Goal: Transaction & Acquisition: Obtain resource

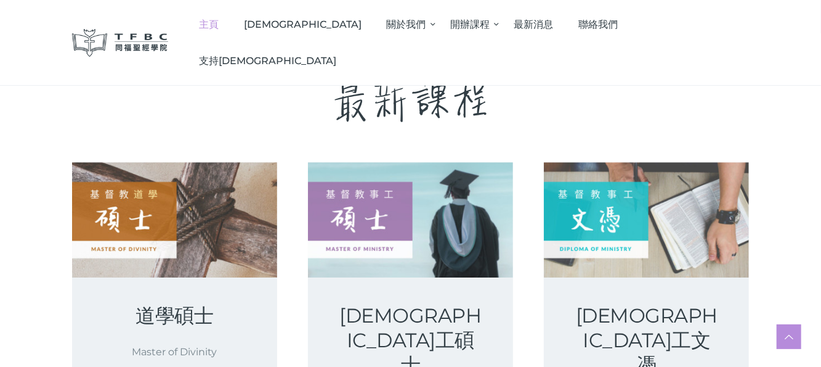
scroll to position [1963, 0]
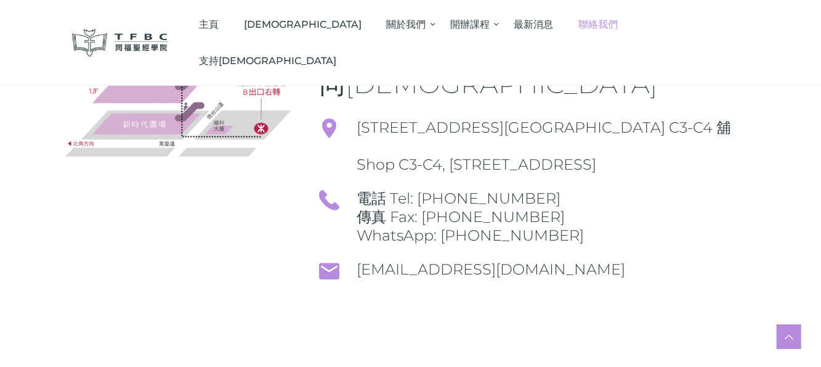
scroll to position [217, 0]
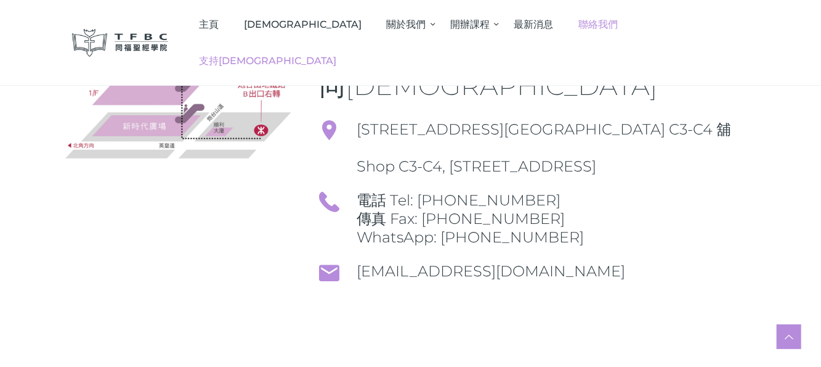
click at [336, 55] on span "支持[DEMOGRAPHIC_DATA]" at bounding box center [267, 61] width 137 height 12
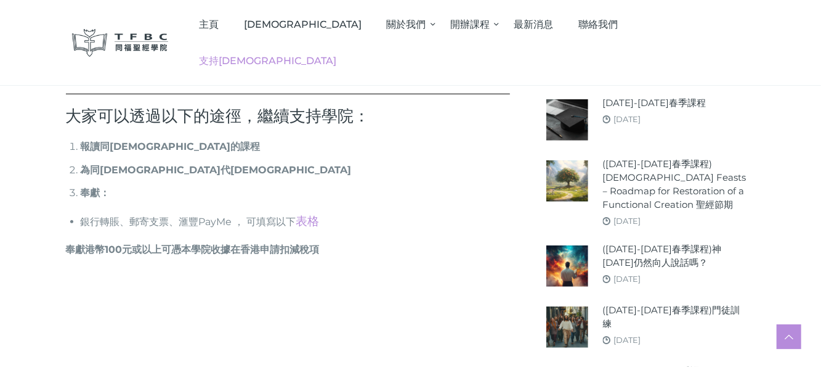
scroll to position [524, 0]
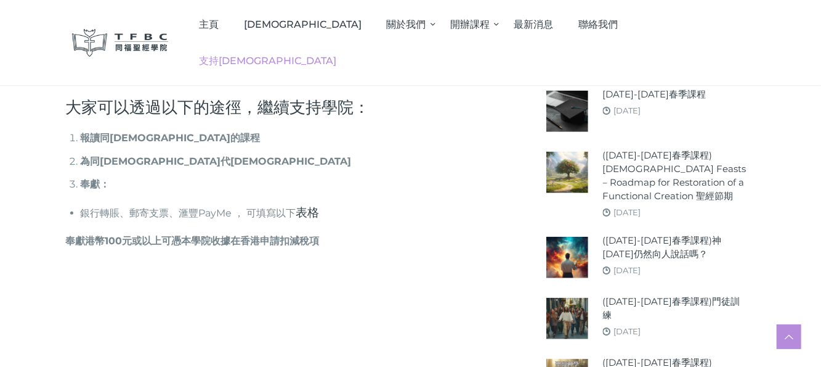
click at [302, 214] on link "表格" at bounding box center [307, 212] width 23 height 15
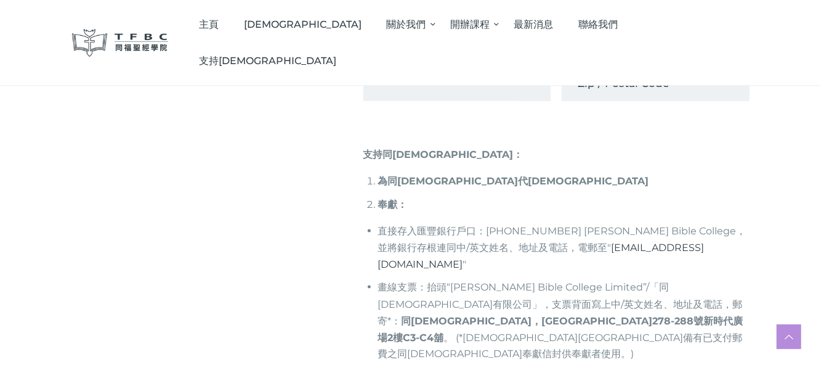
scroll to position [933, 0]
